Goal: Use online tool/utility: Utilize a website feature to perform a specific function

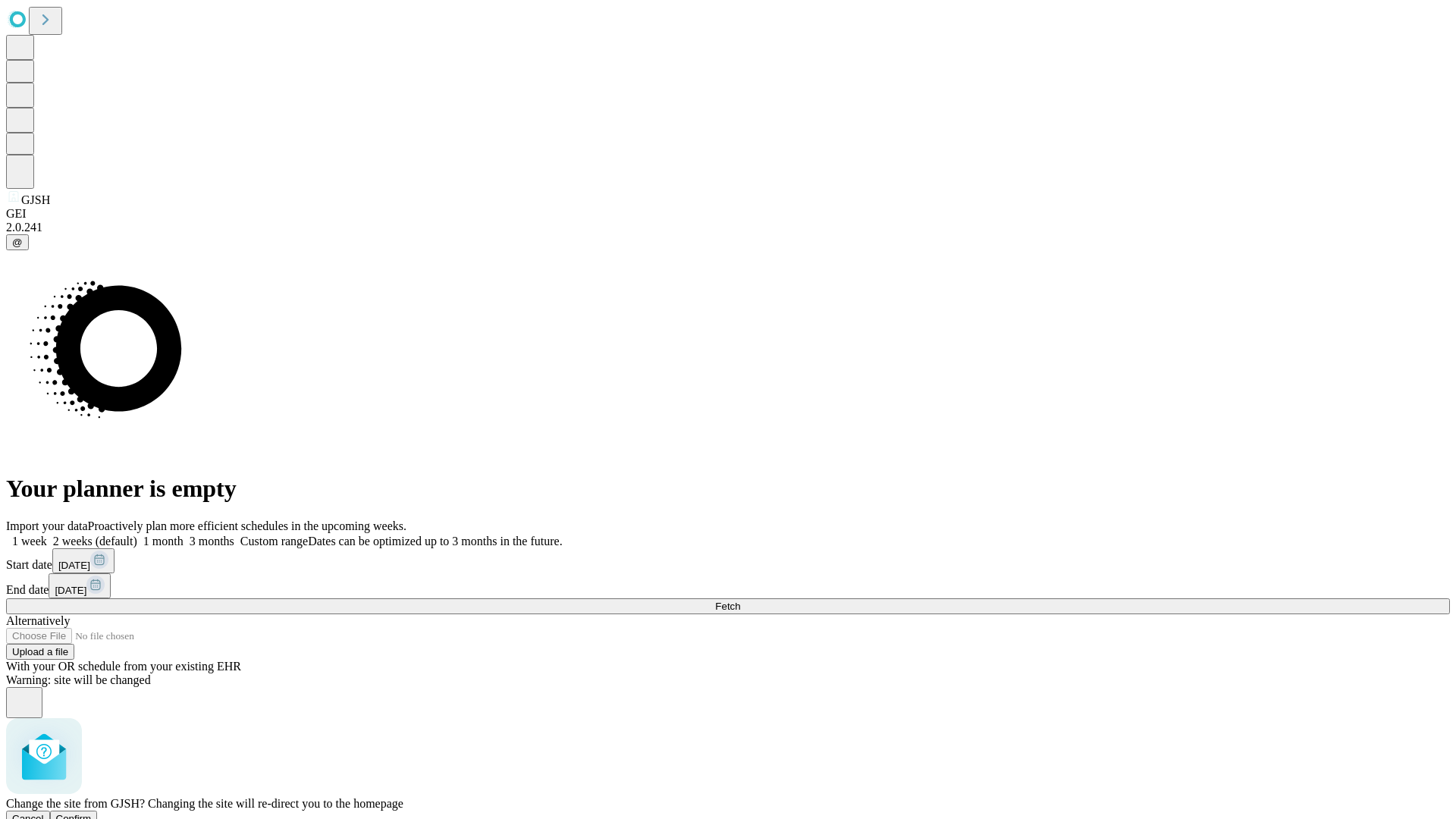
click at [92, 813] on span "Confirm" at bounding box center [74, 818] width 36 height 11
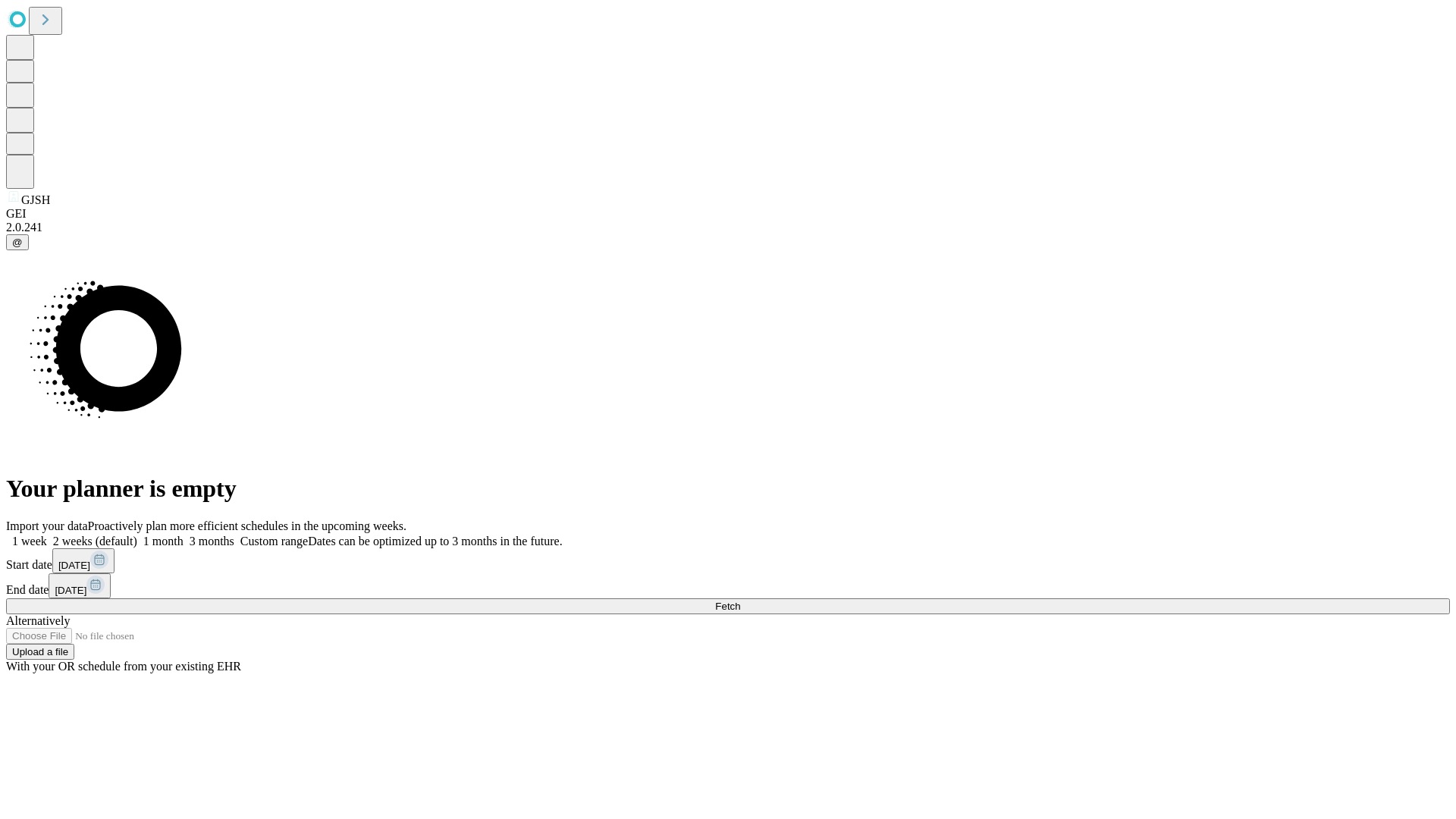
click at [47, 534] on label "1 week" at bounding box center [27, 540] width 41 height 13
click at [740, 601] on span "Fetch" at bounding box center [727, 606] width 25 height 11
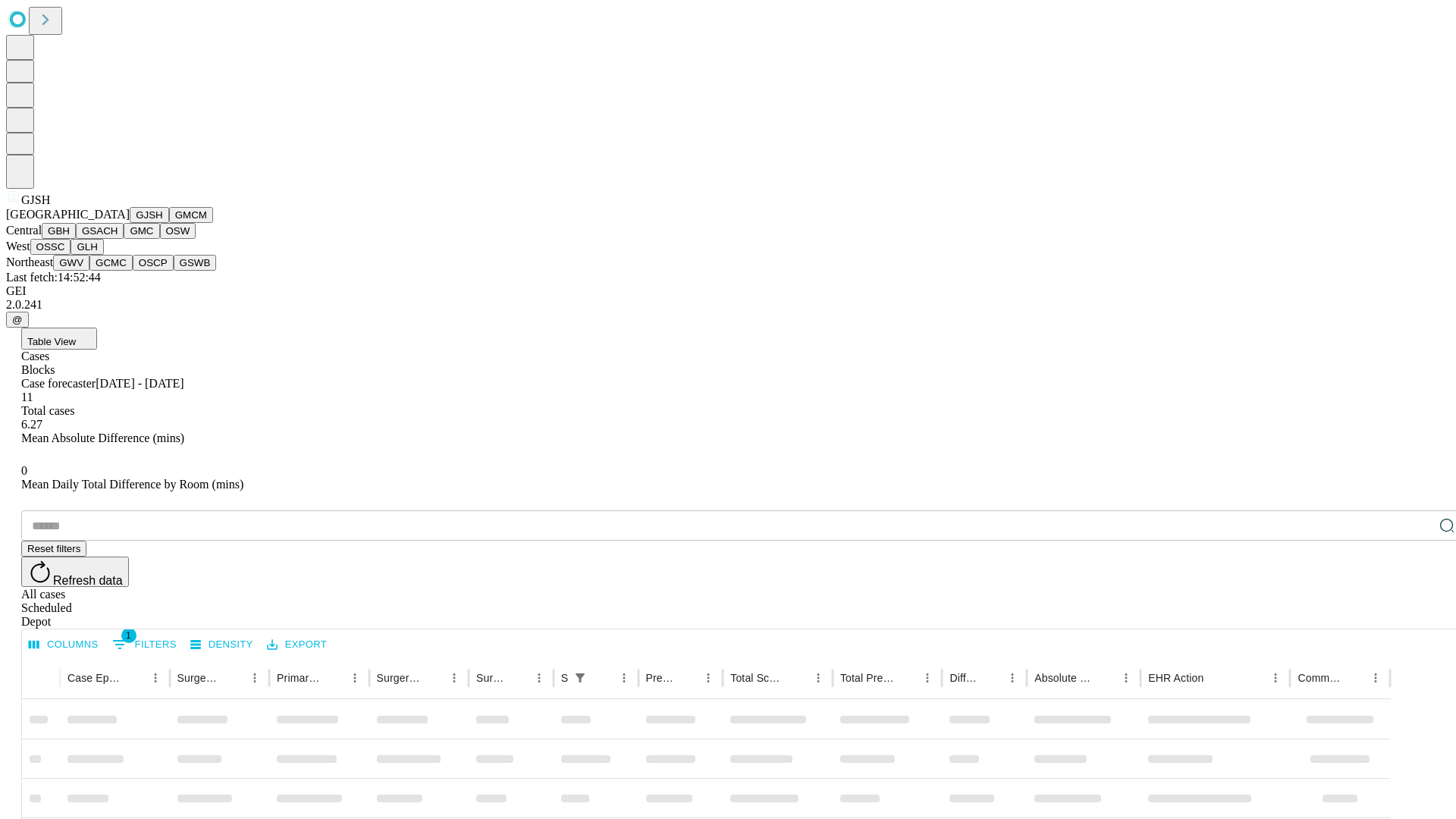
click at [169, 223] on button "GMCM" at bounding box center [191, 215] width 44 height 16
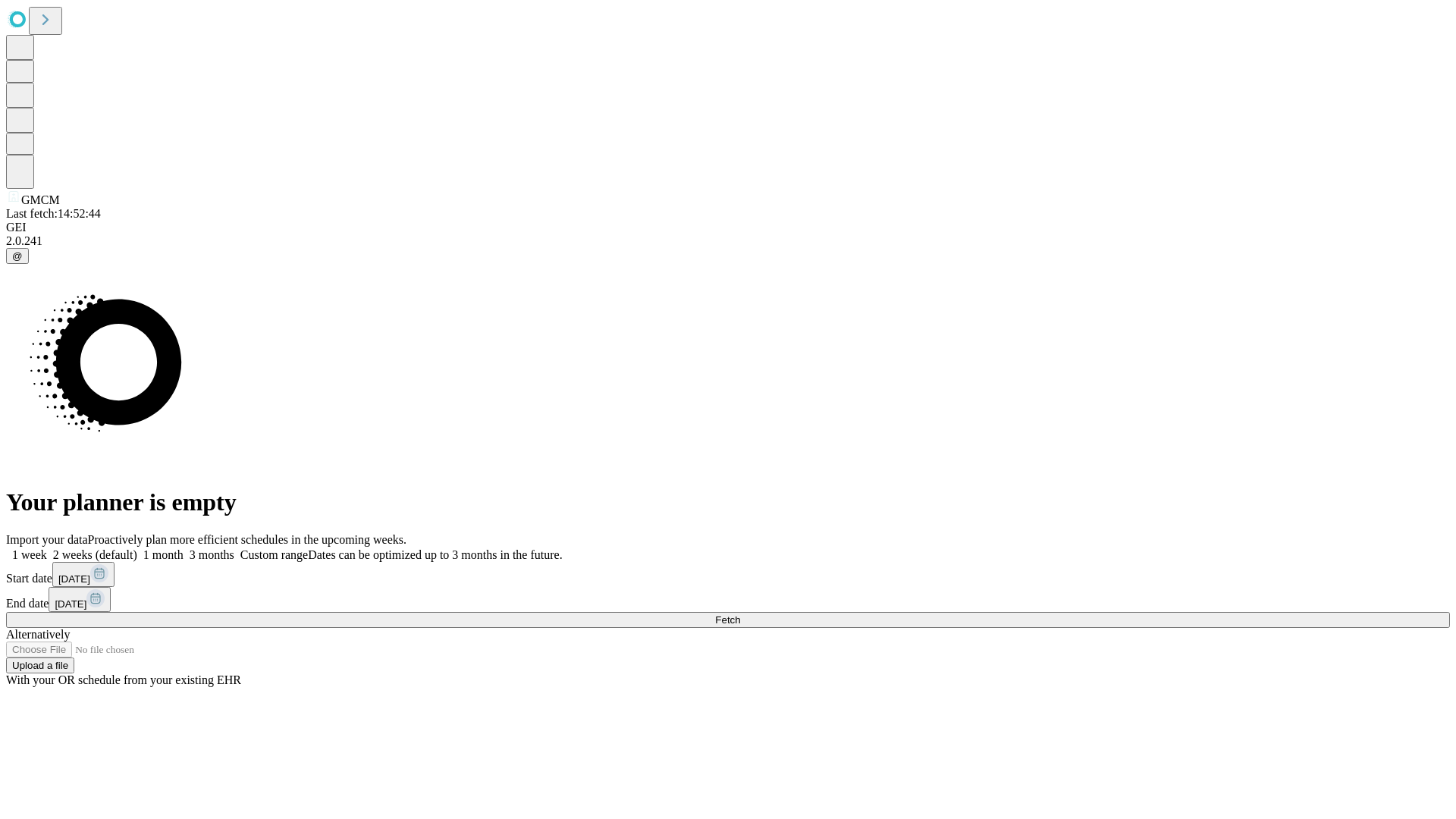
click at [47, 548] on label "1 week" at bounding box center [27, 554] width 41 height 13
click at [740, 614] on span "Fetch" at bounding box center [727, 620] width 25 height 11
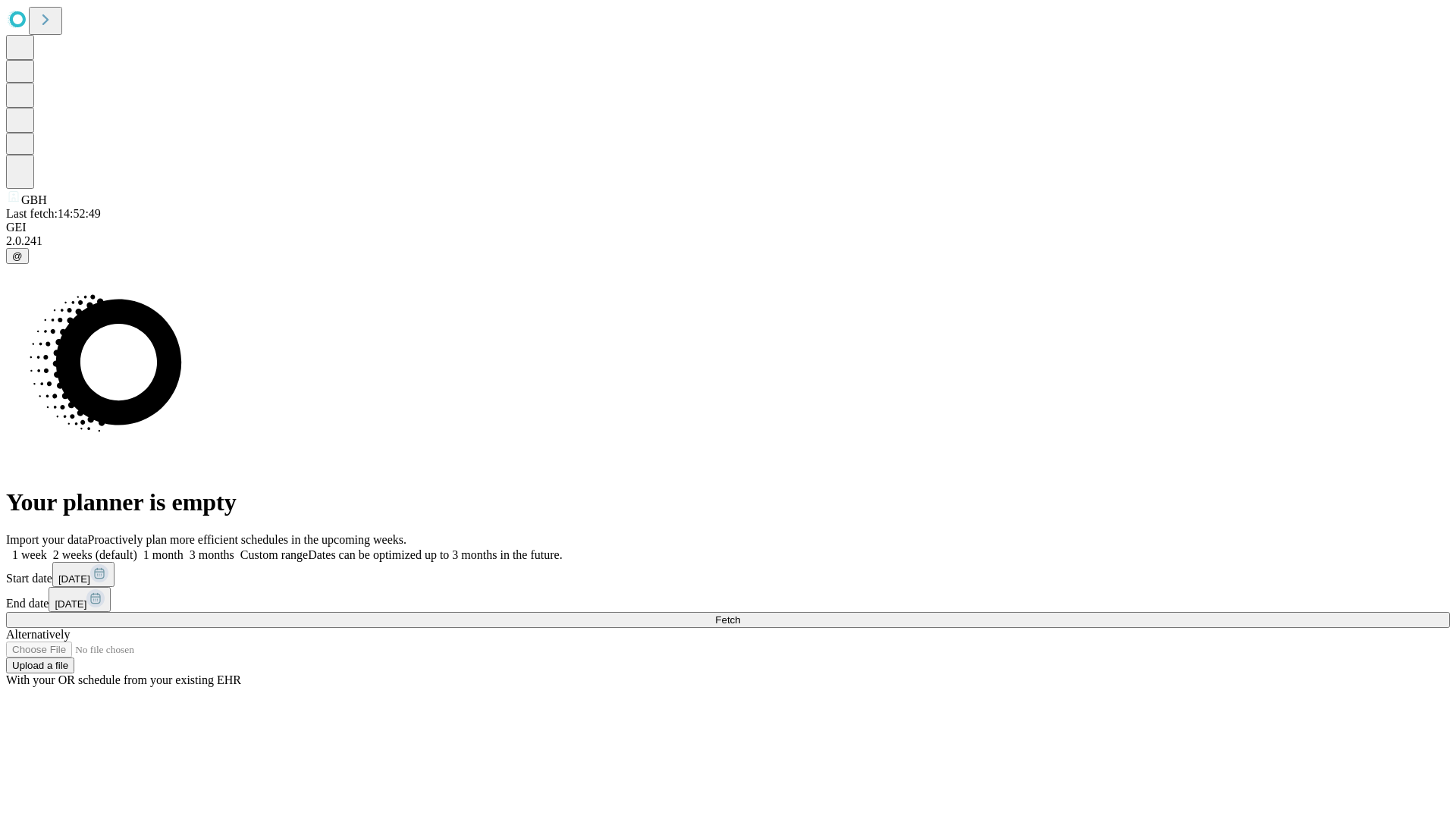
click at [47, 548] on label "1 week" at bounding box center [27, 554] width 41 height 13
click at [740, 614] on span "Fetch" at bounding box center [727, 620] width 25 height 11
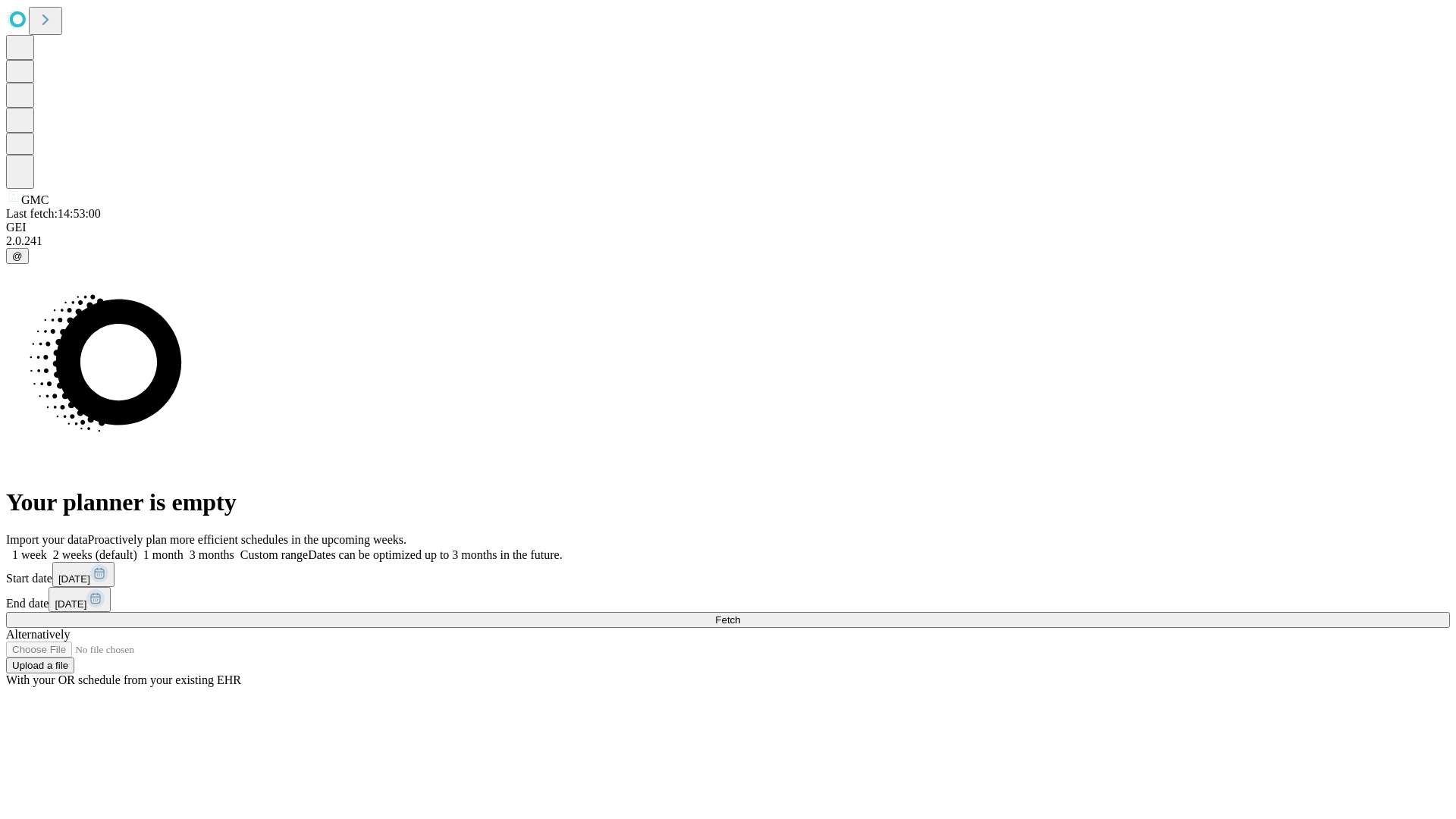
click at [47, 548] on label "1 week" at bounding box center [27, 554] width 41 height 13
click at [740, 614] on span "Fetch" at bounding box center [727, 620] width 25 height 11
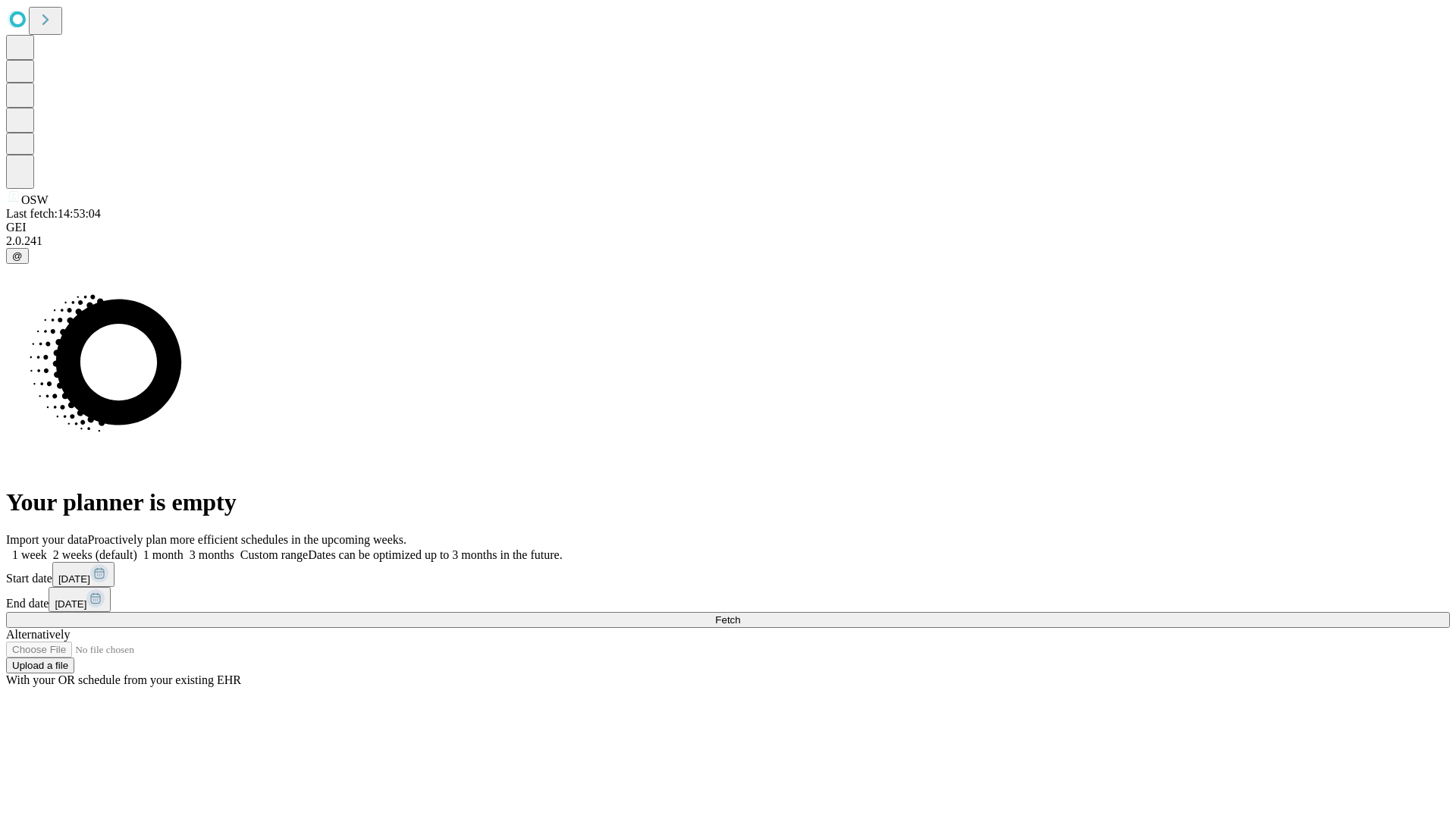
click at [47, 548] on label "1 week" at bounding box center [27, 554] width 41 height 13
click at [740, 614] on span "Fetch" at bounding box center [727, 620] width 25 height 11
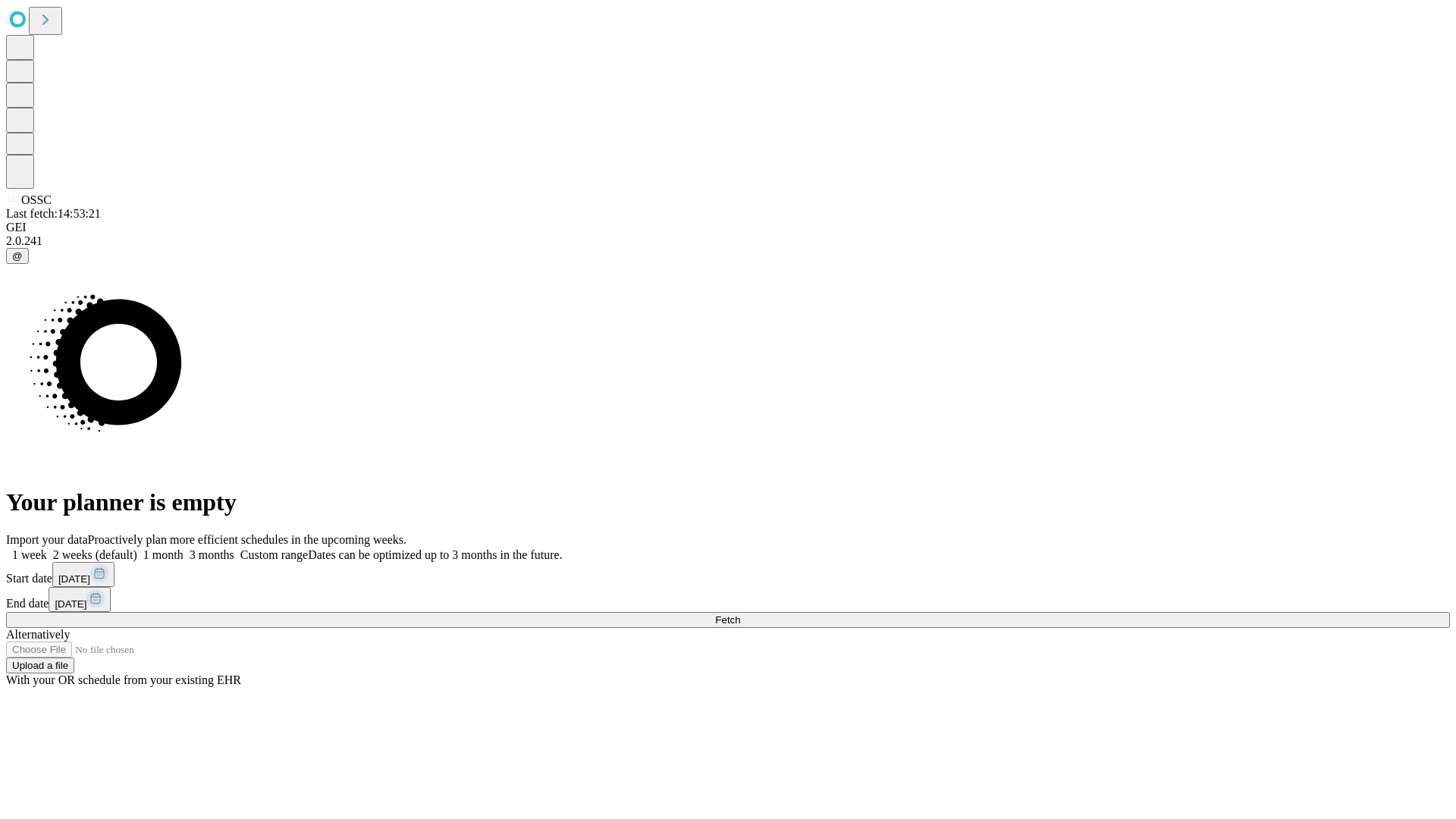
click at [47, 548] on label "1 week" at bounding box center [27, 554] width 41 height 13
click at [740, 614] on span "Fetch" at bounding box center [727, 620] width 25 height 11
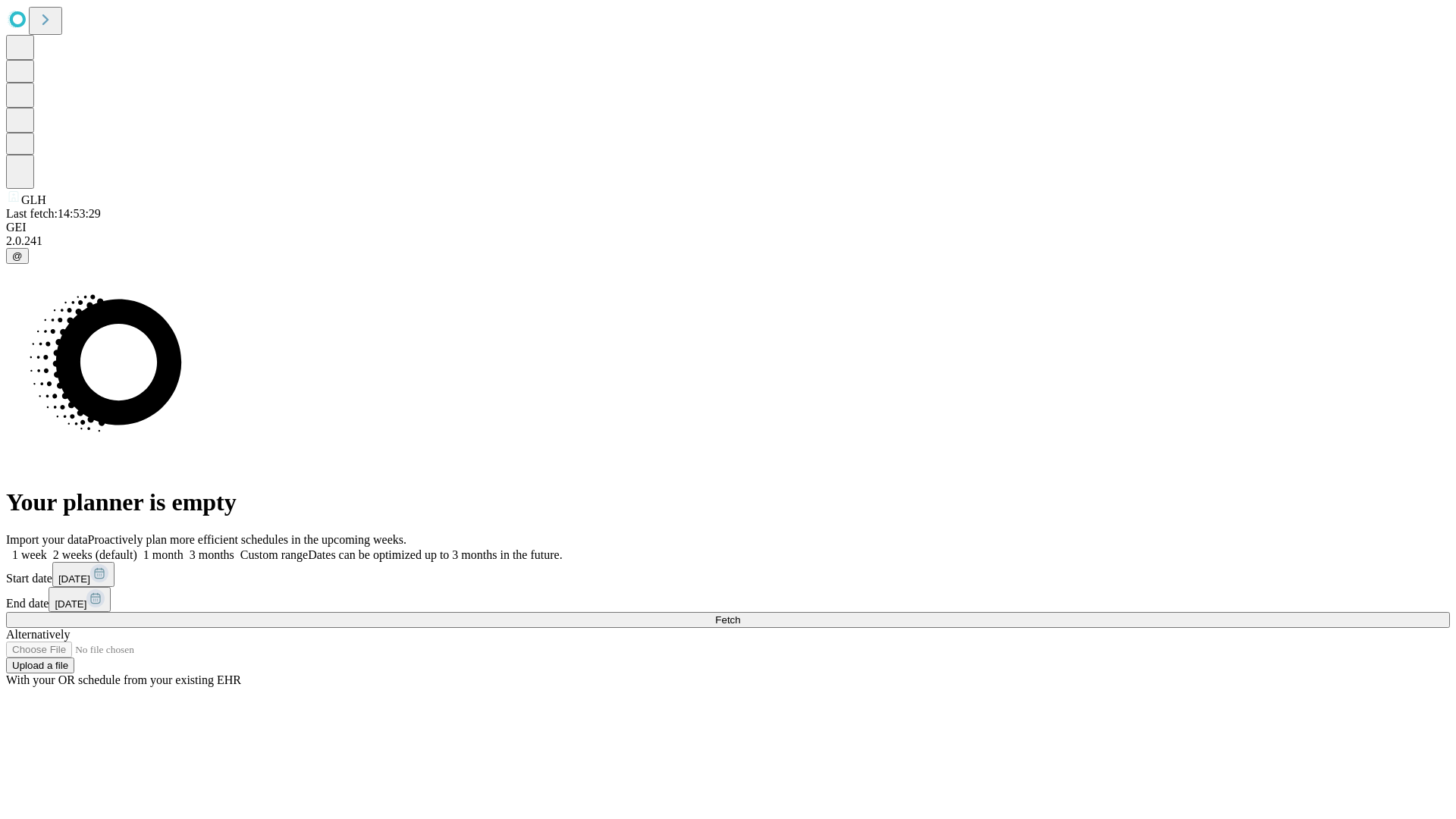
click at [740, 614] on span "Fetch" at bounding box center [727, 620] width 25 height 11
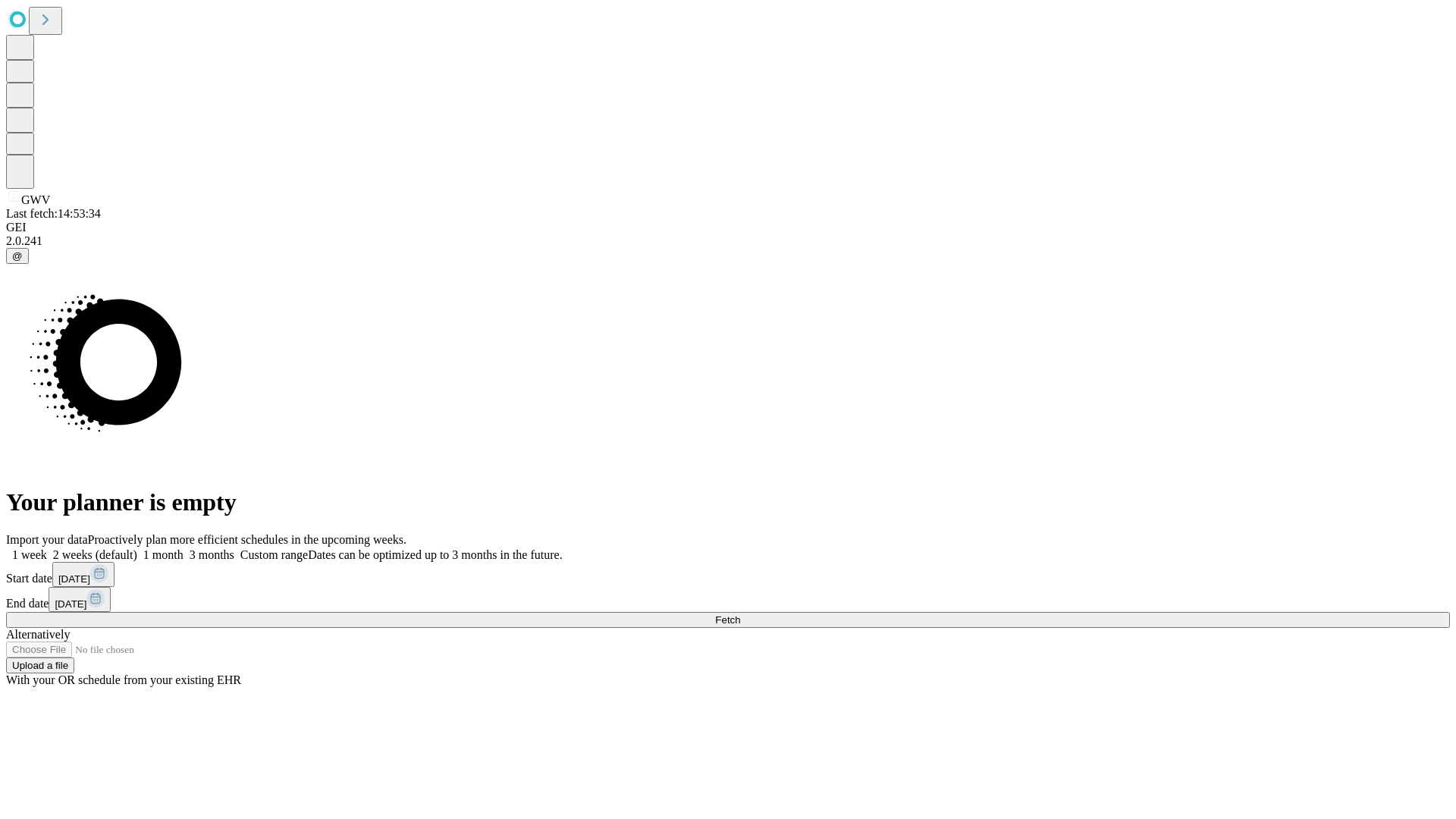
click at [47, 548] on label "1 week" at bounding box center [27, 554] width 41 height 13
click at [740, 614] on span "Fetch" at bounding box center [727, 620] width 25 height 11
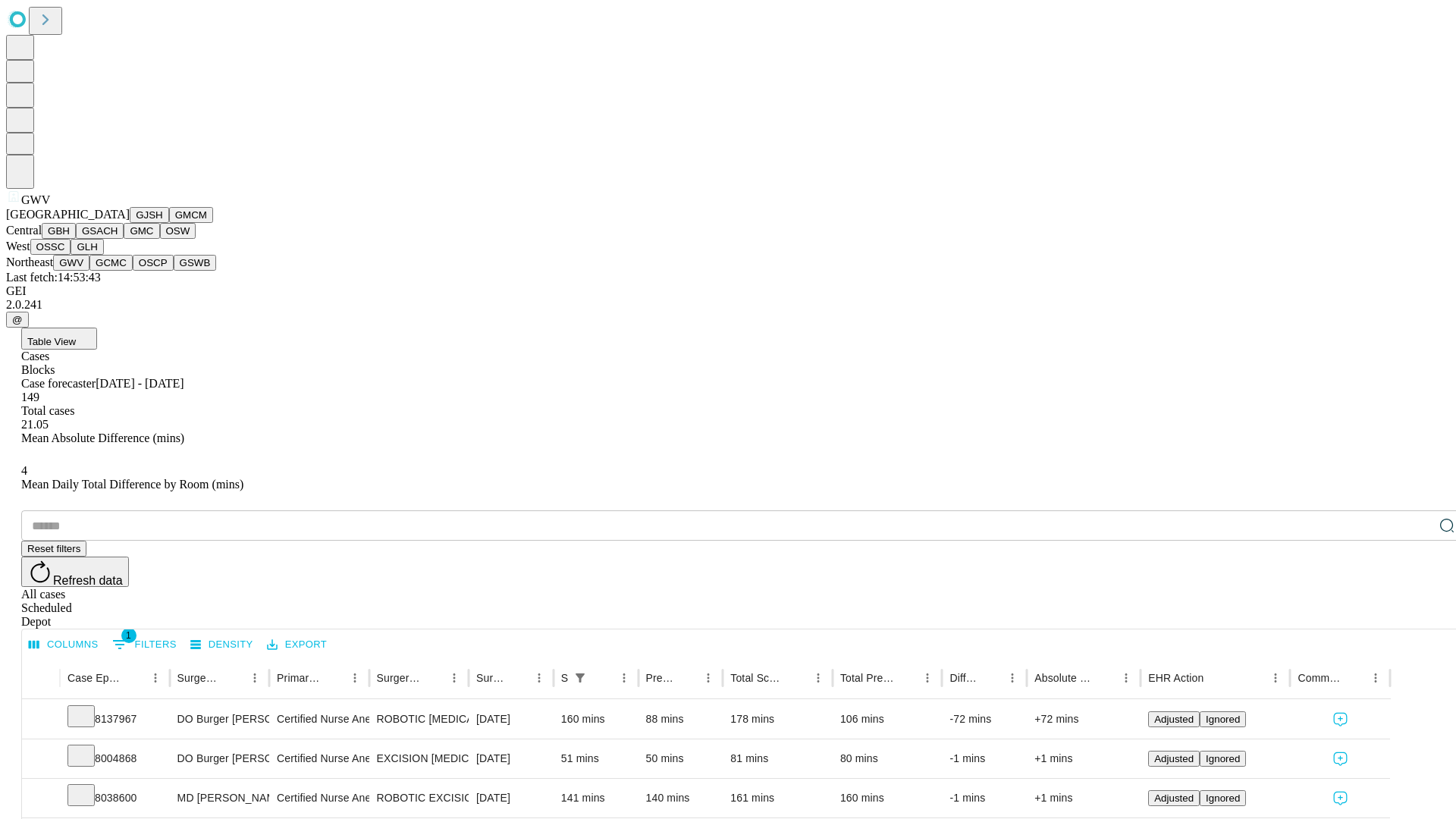
click at [117, 271] on button "GCMC" at bounding box center [111, 263] width 43 height 16
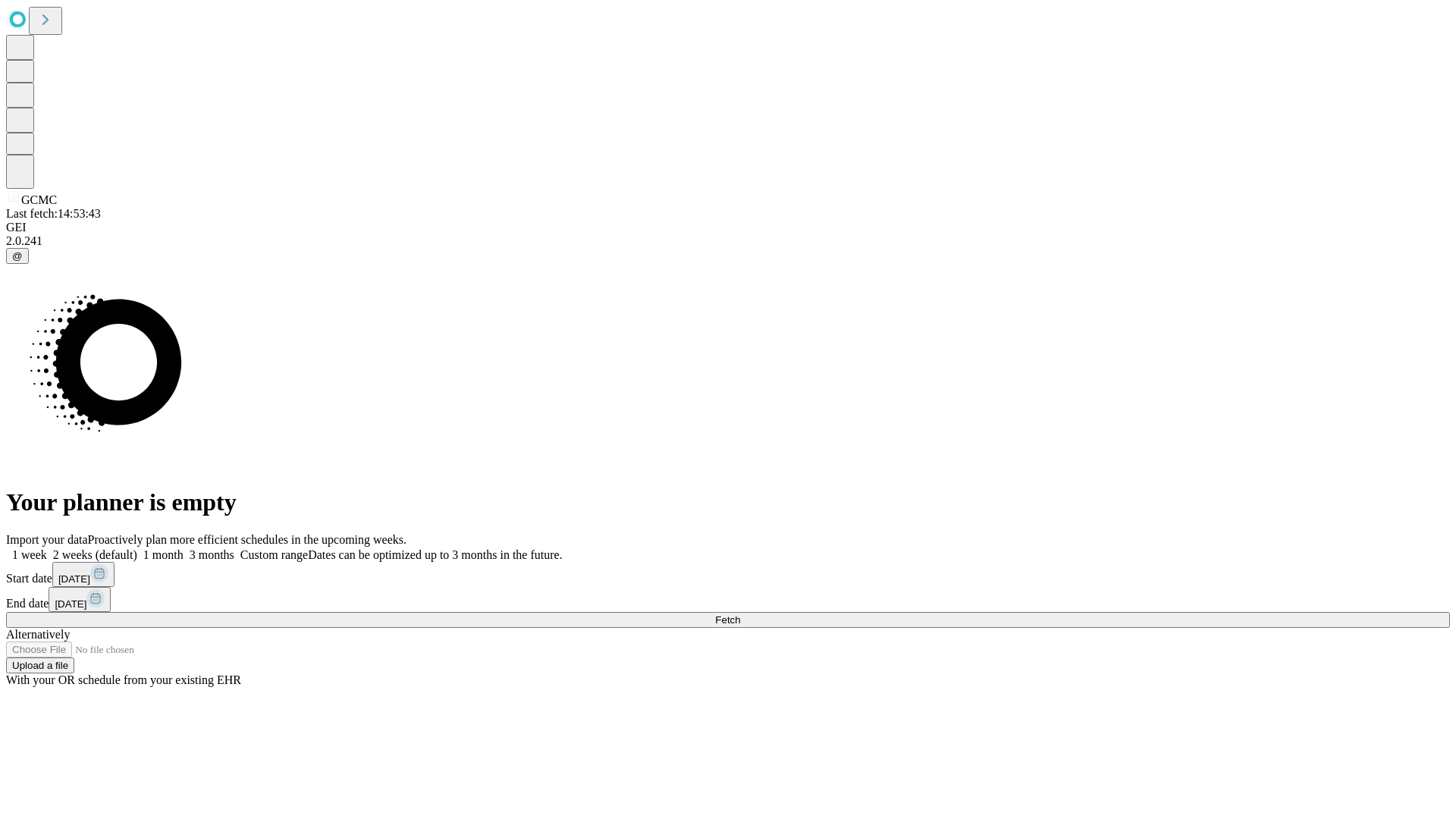
click at [47, 548] on label "1 week" at bounding box center [27, 554] width 41 height 13
click at [740, 614] on span "Fetch" at bounding box center [727, 620] width 25 height 11
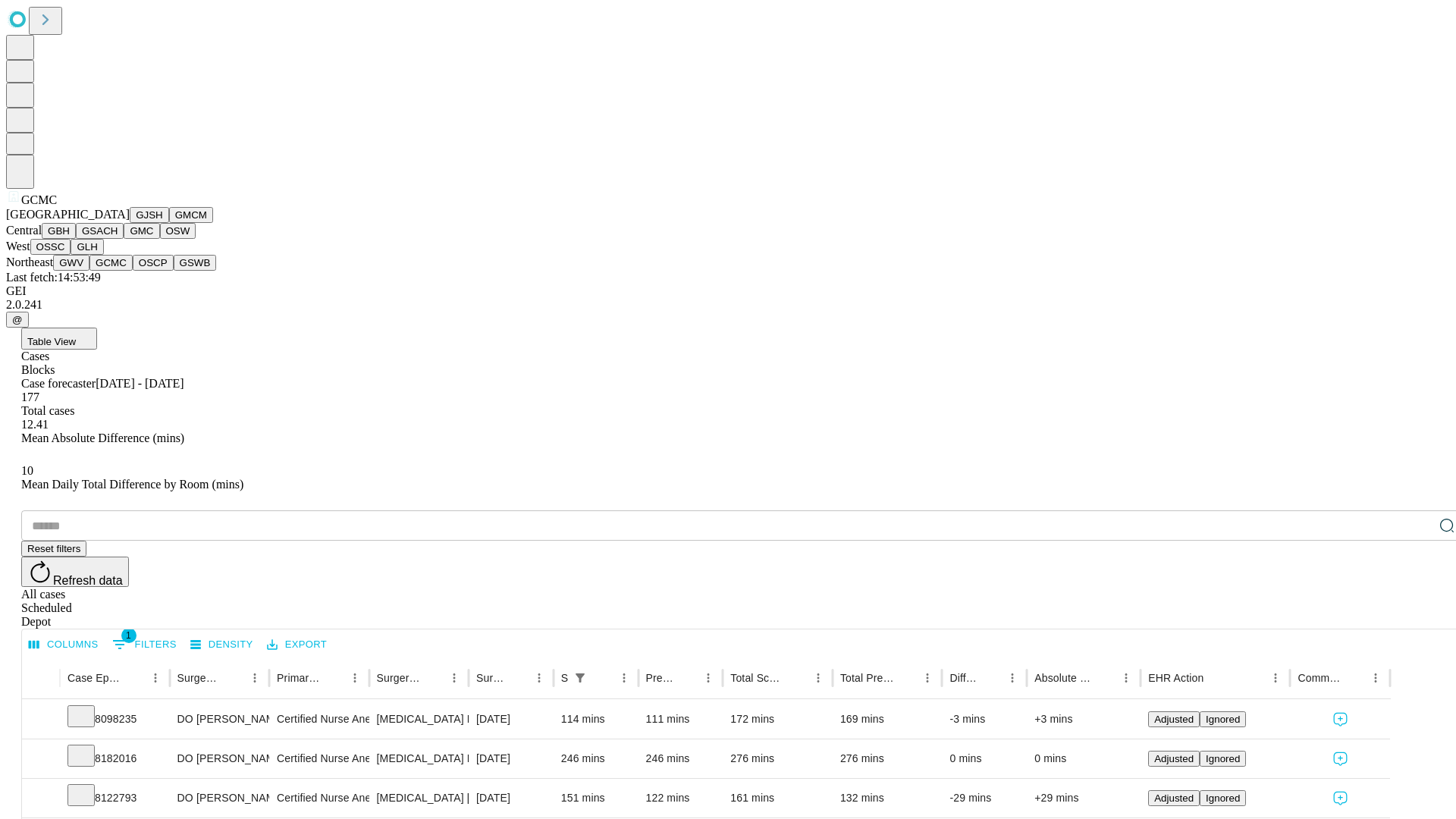
click at [133, 271] on button "OSCP" at bounding box center [153, 263] width 41 height 16
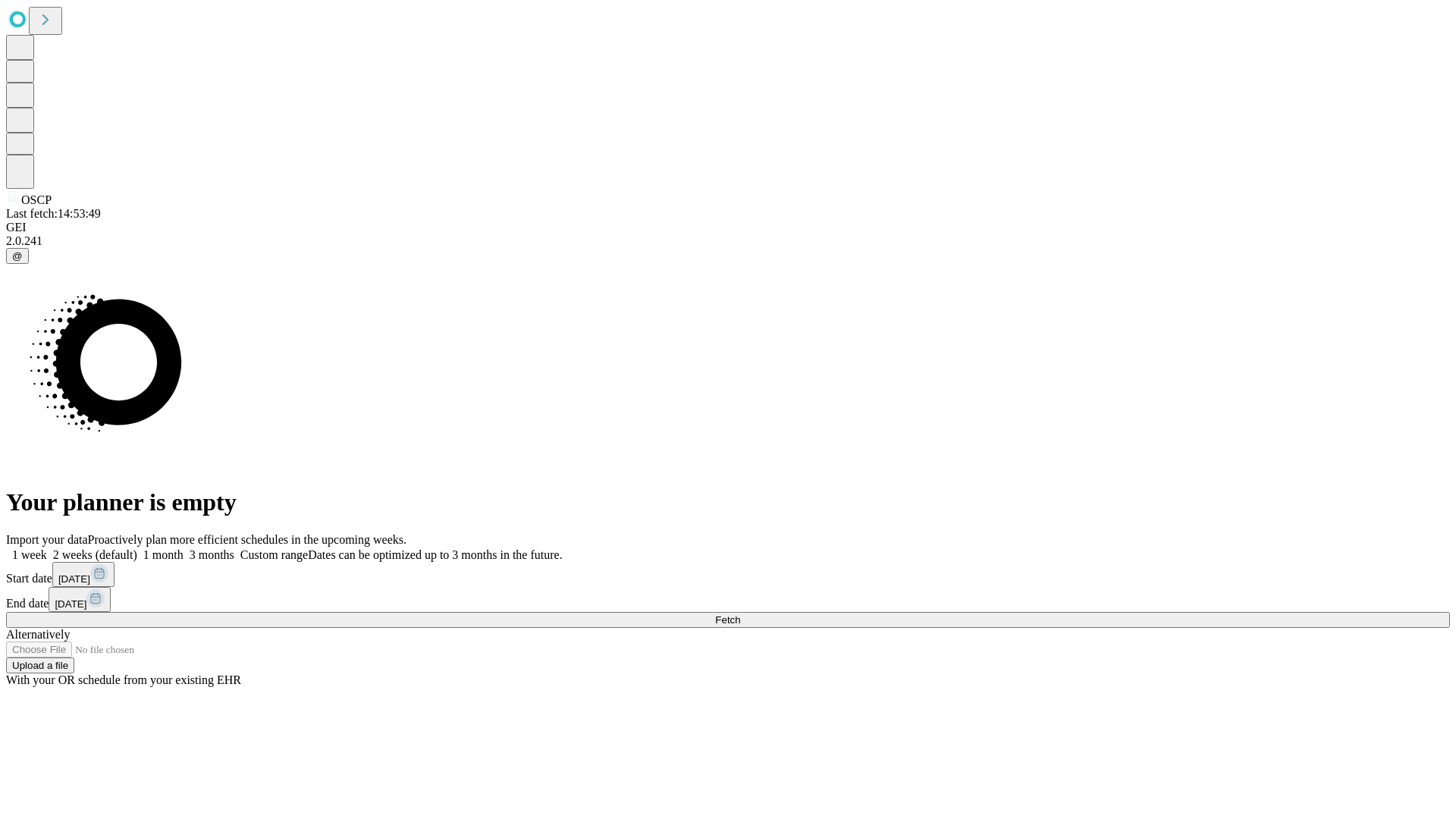
click at [47, 548] on label "1 week" at bounding box center [27, 554] width 41 height 13
click at [740, 614] on span "Fetch" at bounding box center [727, 620] width 25 height 11
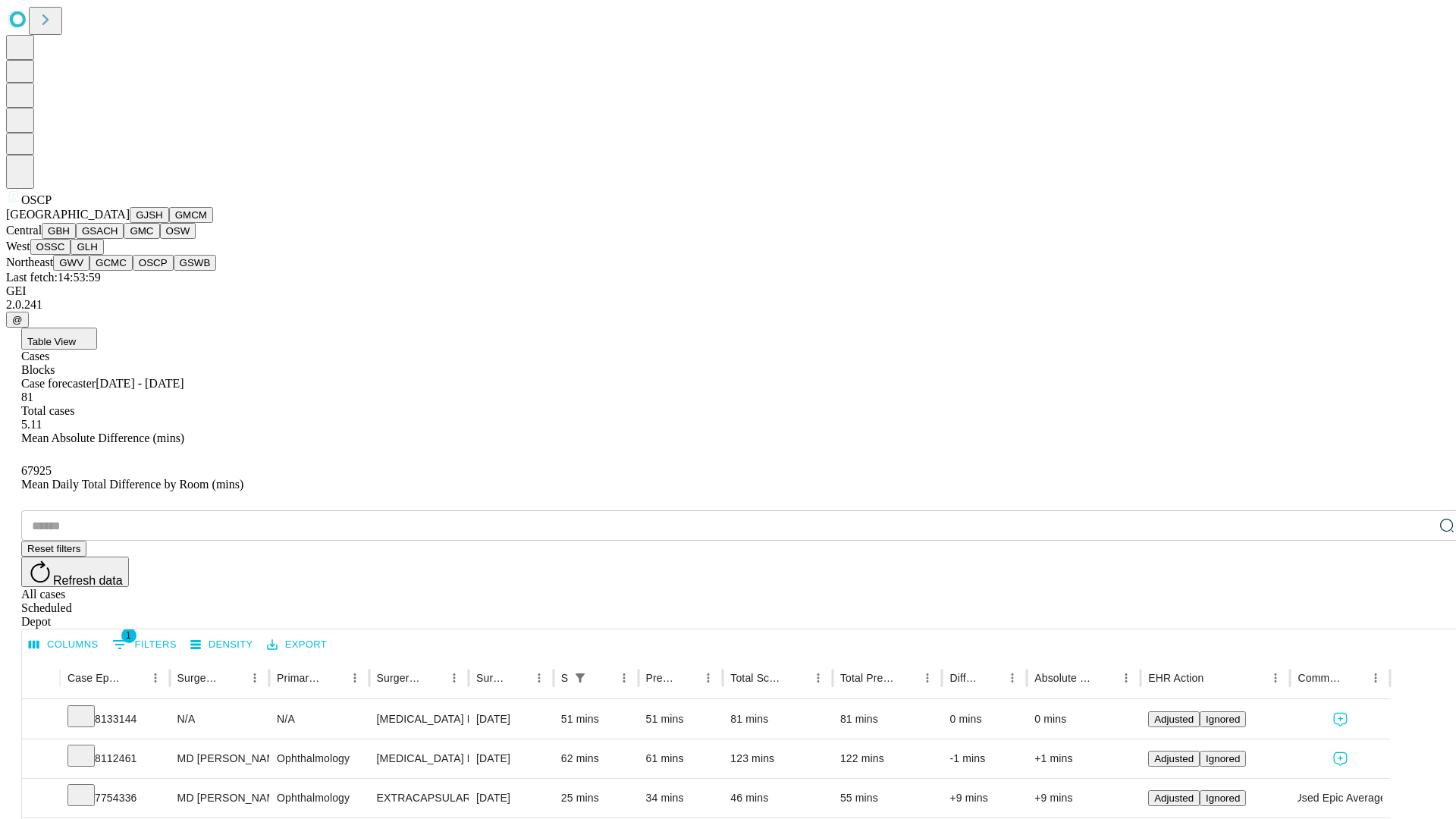
click at [174, 271] on button "GSWB" at bounding box center [195, 263] width 43 height 16
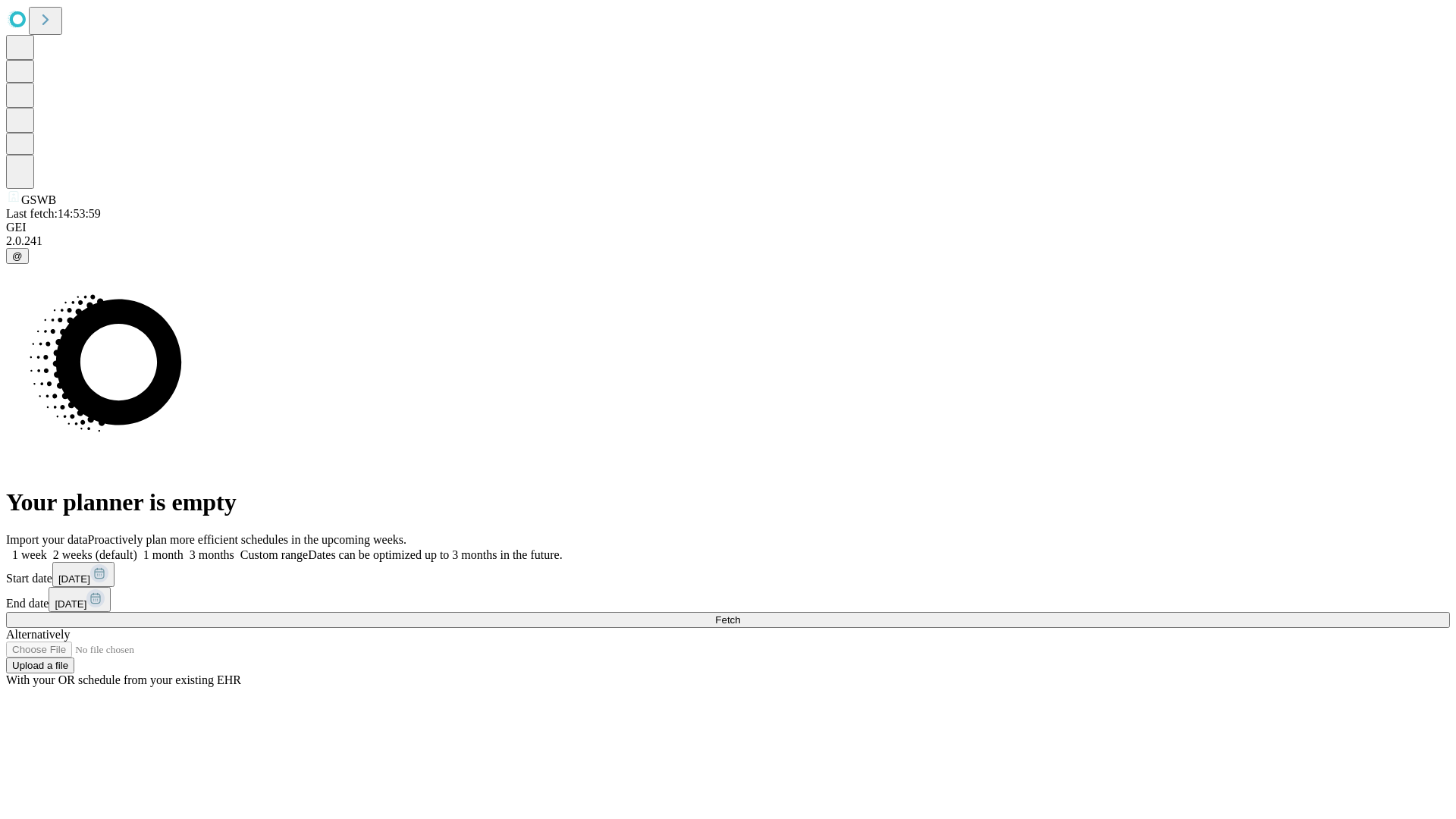
click at [47, 548] on label "1 week" at bounding box center [27, 554] width 41 height 13
click at [740, 614] on span "Fetch" at bounding box center [727, 620] width 25 height 11
